Goal: Information Seeking & Learning: Find contact information

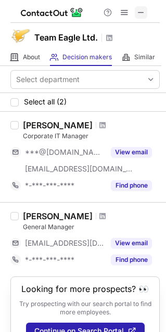
click at [145, 14] on div "Help & Support" at bounding box center [124, 12] width 50 height 12
click at [141, 14] on span at bounding box center [141, 12] width 8 height 8
